Goal: Find specific page/section

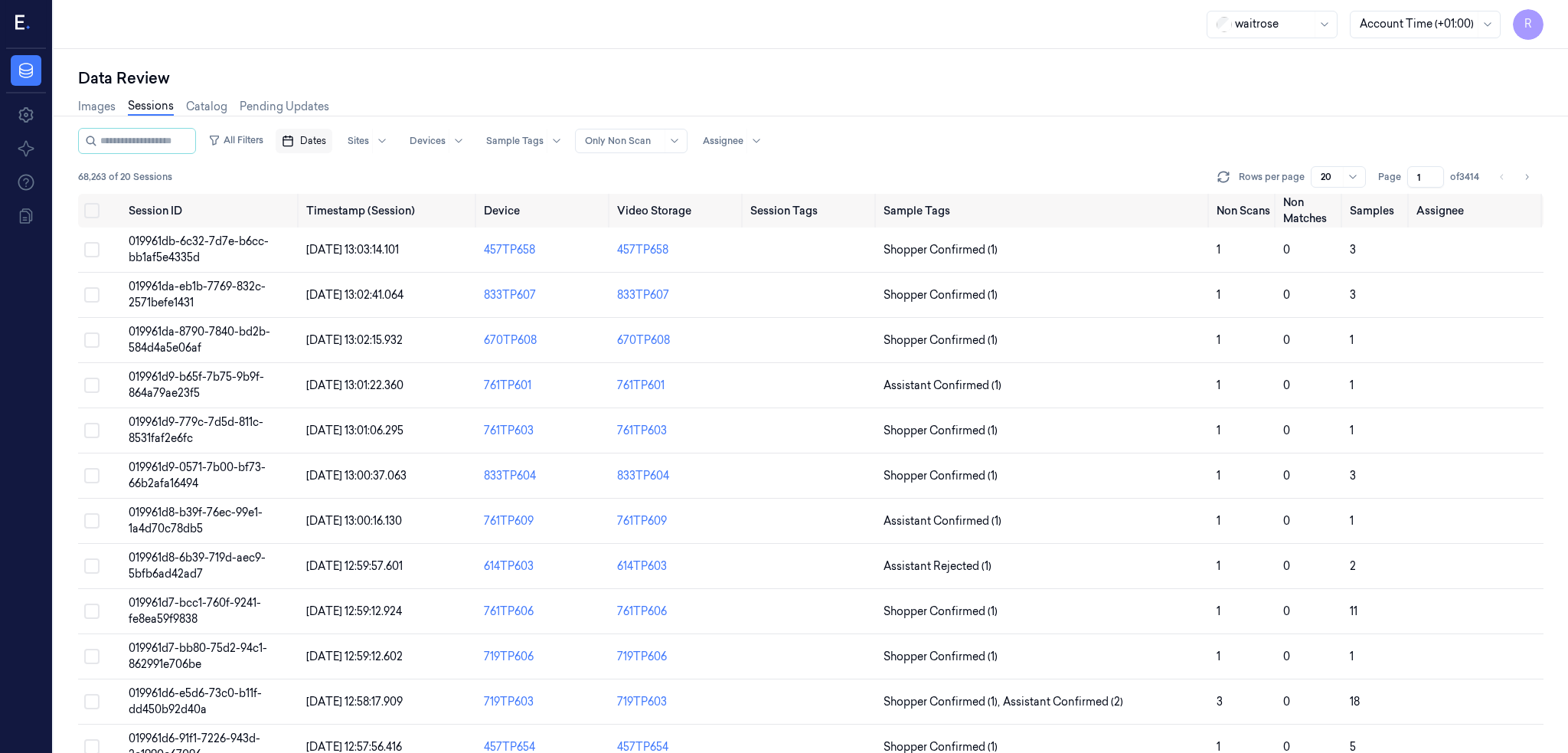
click at [326, 129] on button "Dates" at bounding box center [304, 141] width 56 height 24
click at [413, 291] on button "18" at bounding box center [413, 294] width 24 height 24
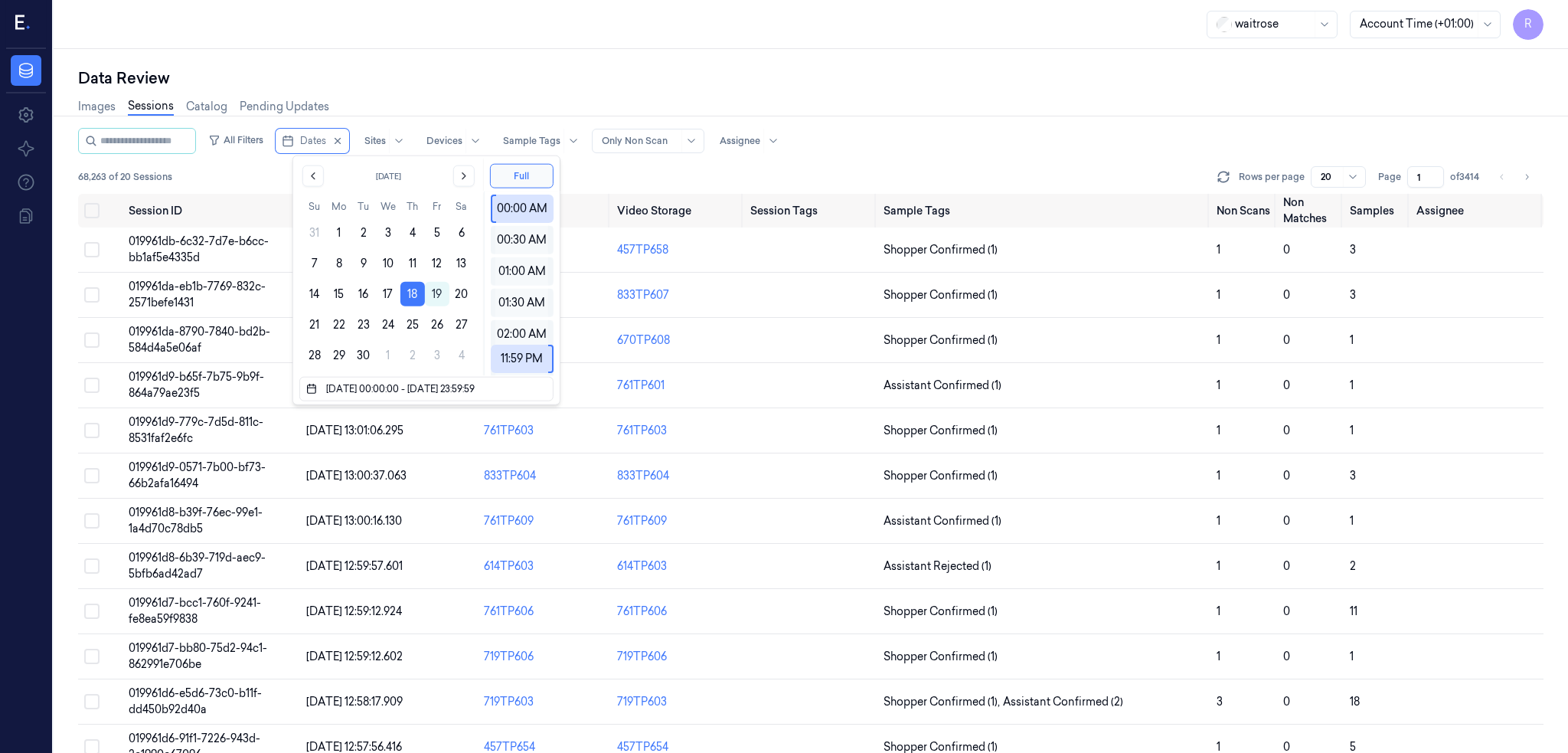
click at [624, 78] on div "Data Review" at bounding box center [811, 78] width 1466 height 22
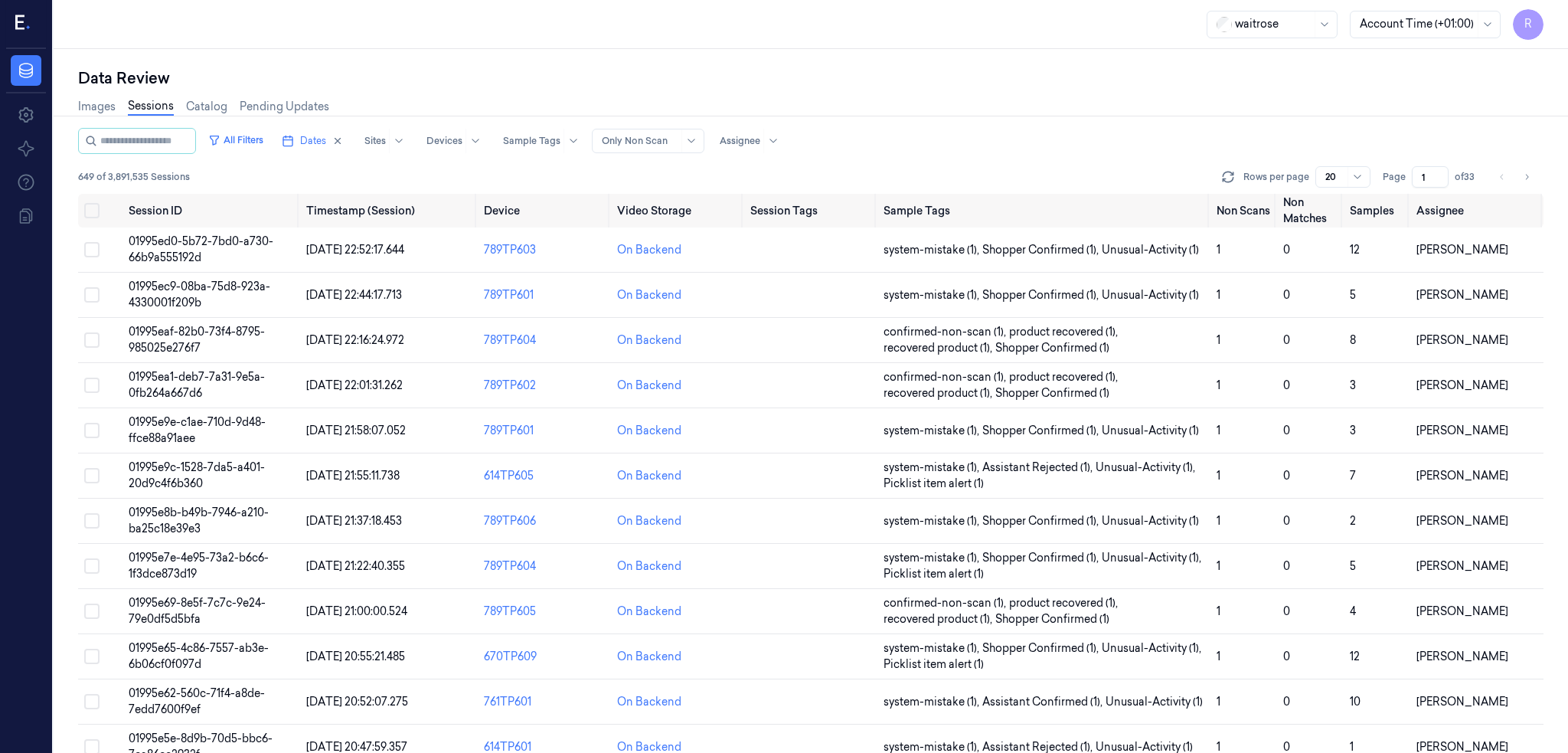
click at [1479, 172] on span "of 33" at bounding box center [1466, 177] width 24 height 14
click at [1449, 173] on input "1" at bounding box center [1430, 177] width 37 height 22
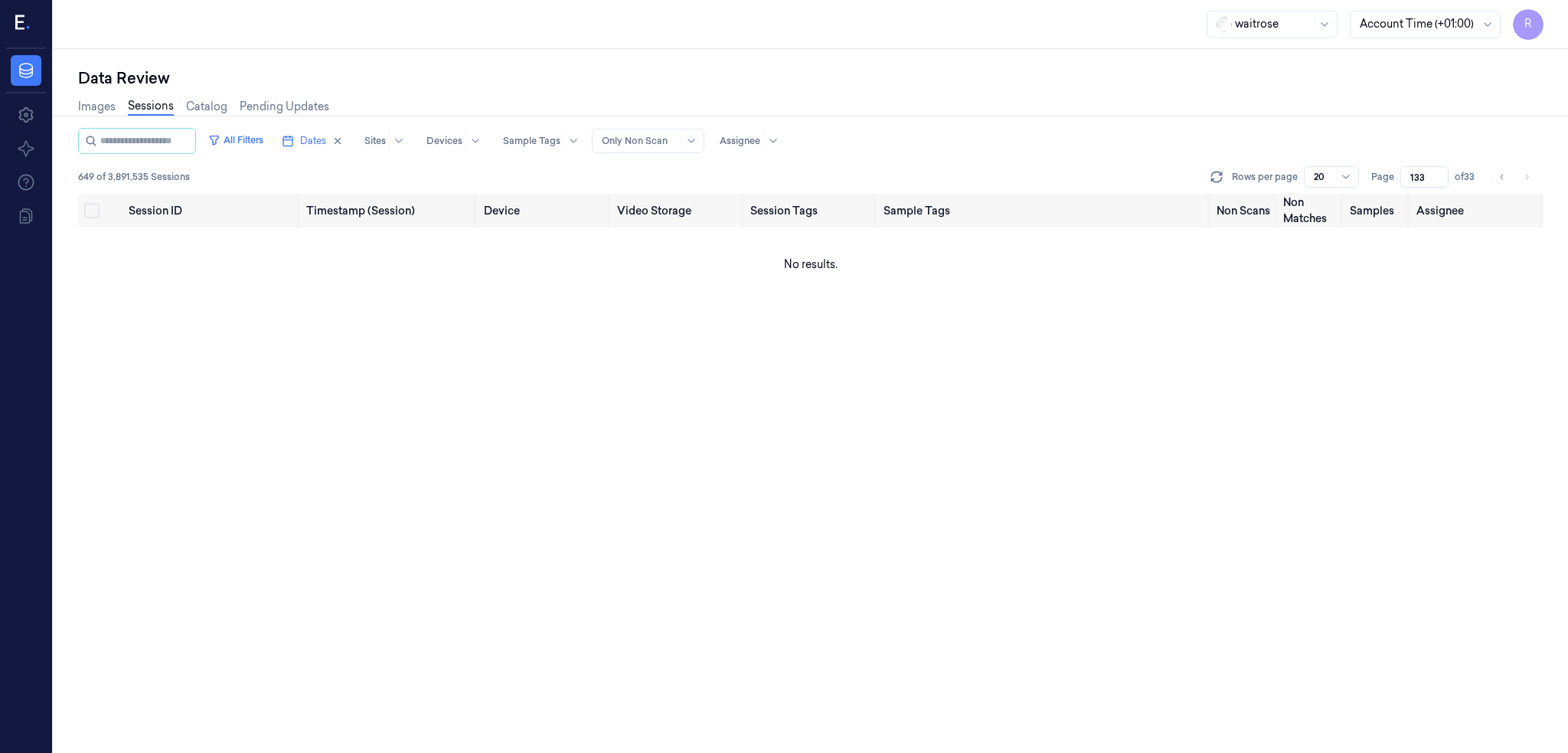
click at [1449, 175] on input "133" at bounding box center [1425, 177] width 48 height 22
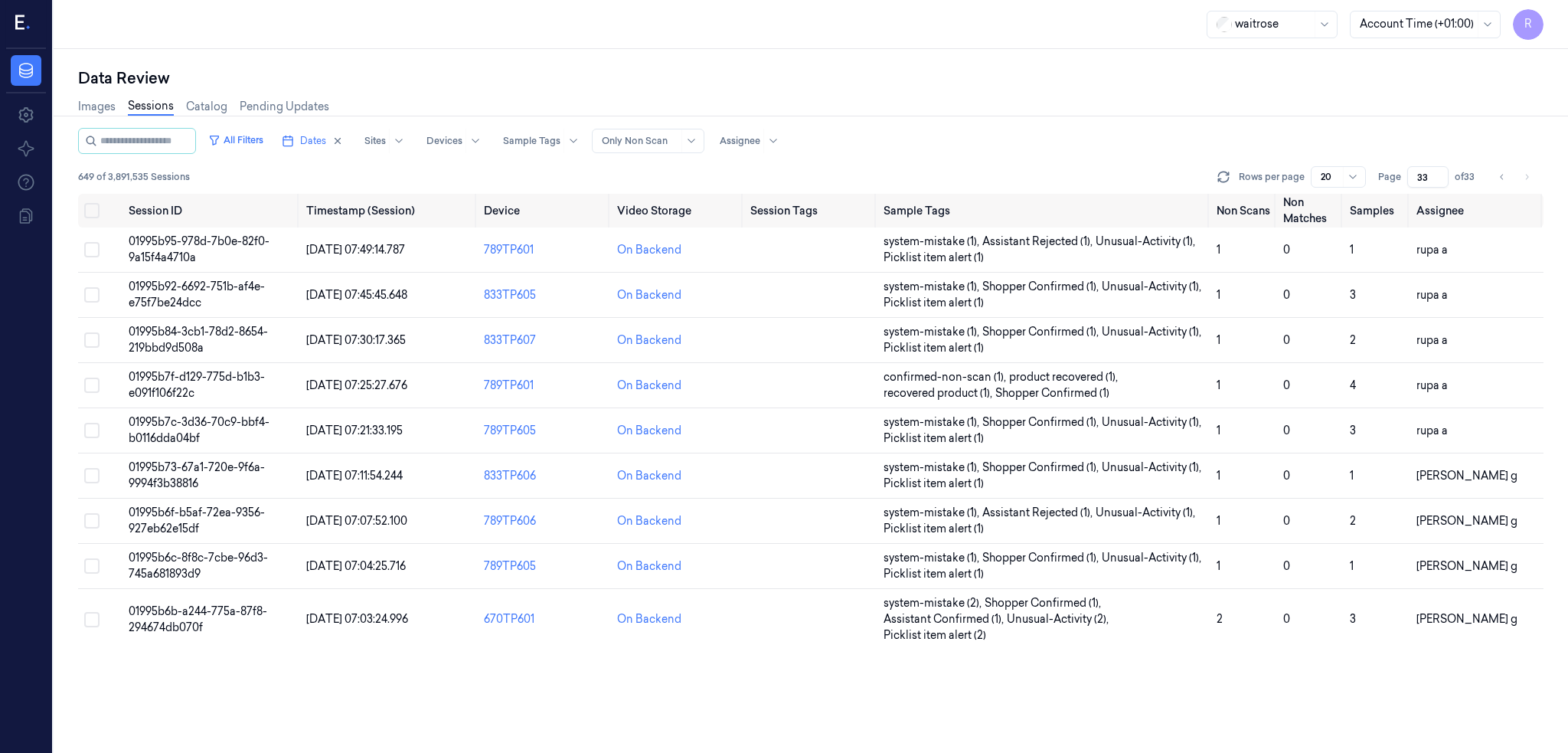
type input "33"
